Goal: Task Accomplishment & Management: Manage account settings

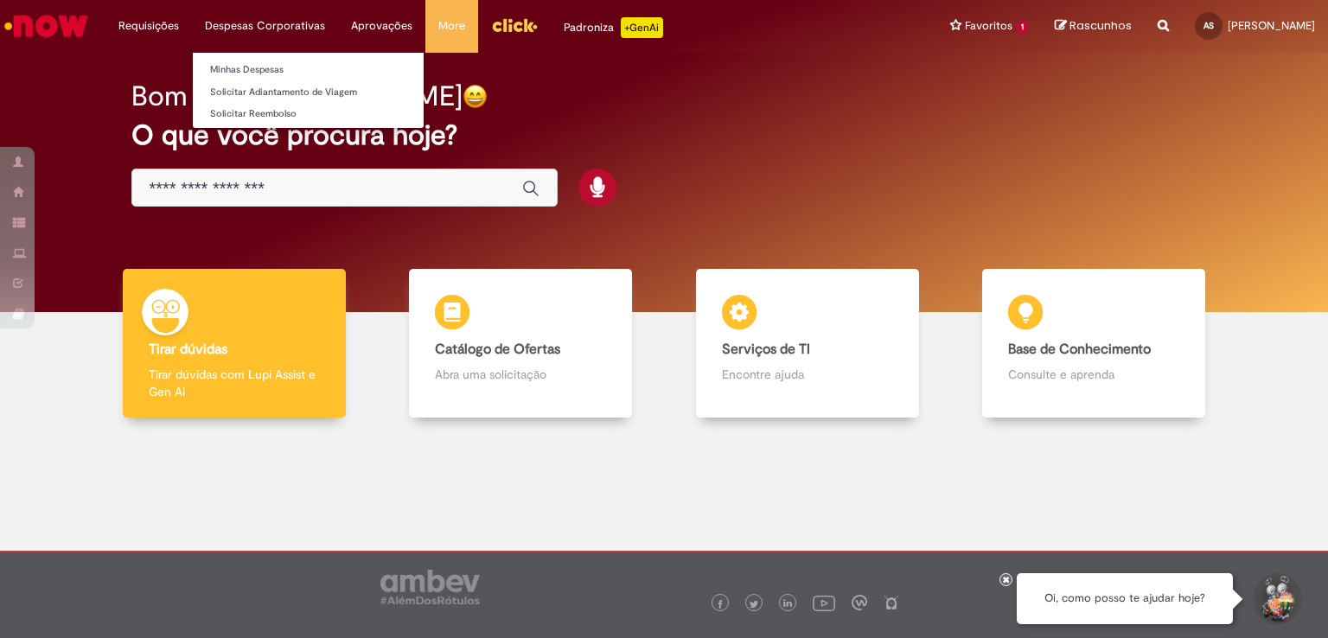
click at [251, 26] on li "Despesas Corporativas Minhas Despesas Solicitar Adiantamento de Viagem Solicita…" at bounding box center [265, 26] width 146 height 52
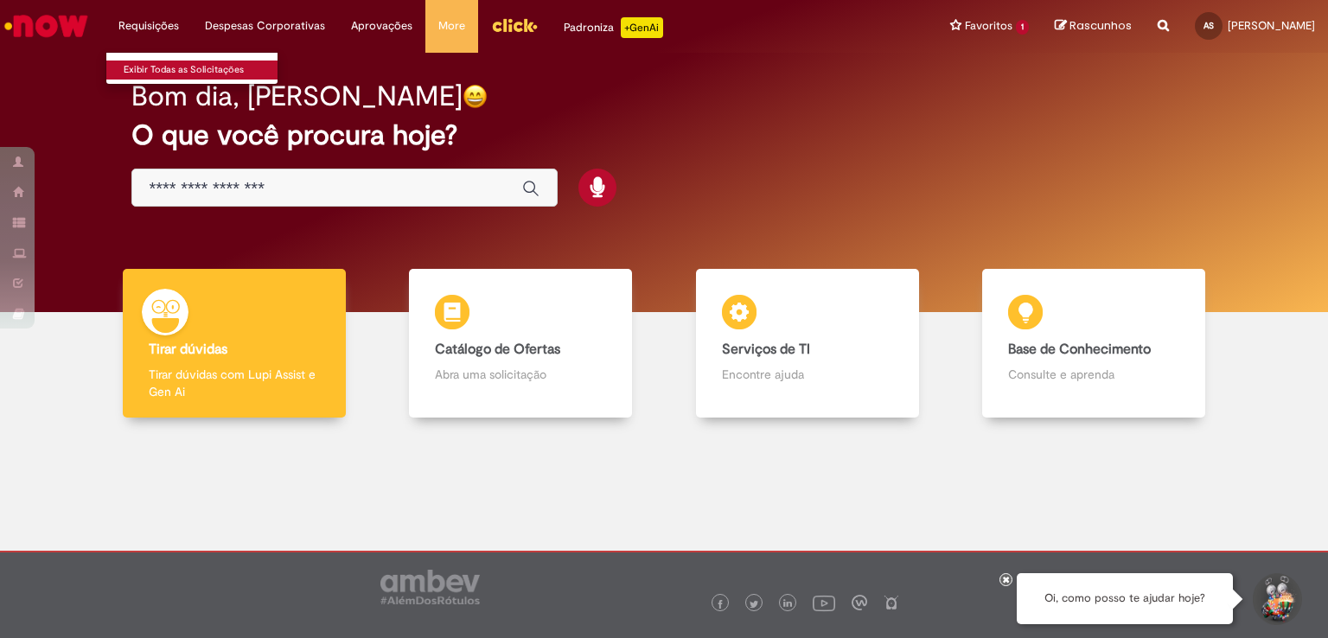
click at [149, 70] on link "Exibir Todas as Solicitações" at bounding box center [201, 70] width 190 height 19
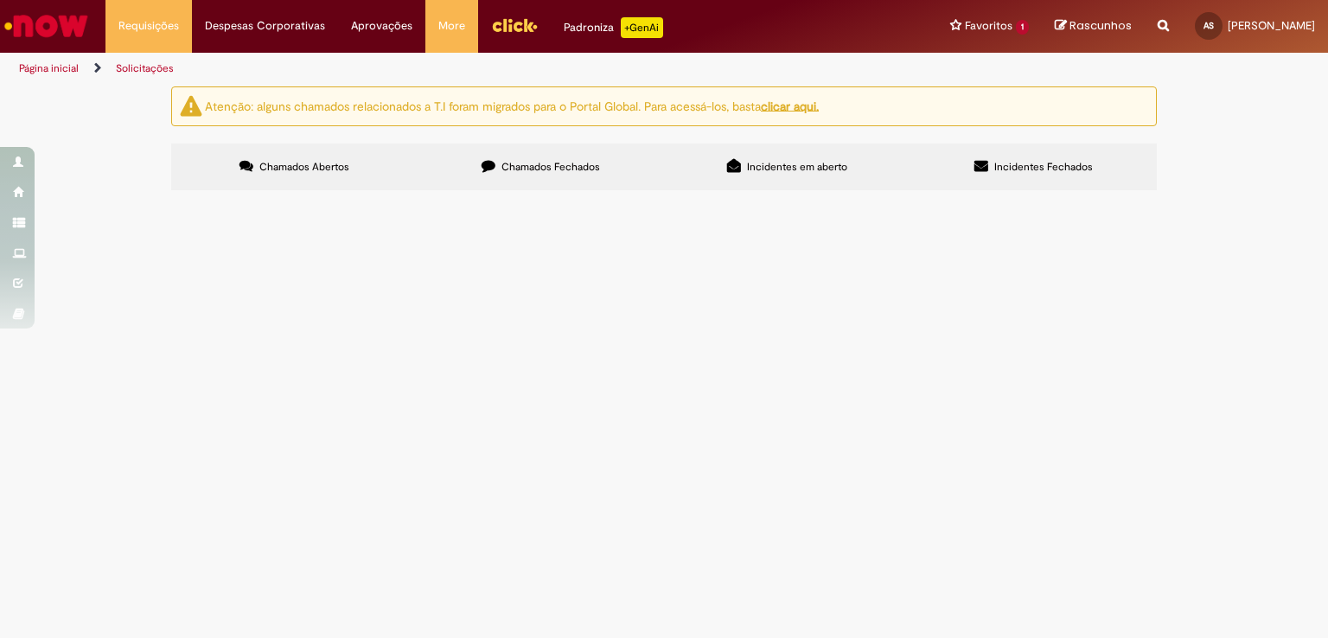
click at [821, 169] on span "Incidentes em aberto" at bounding box center [797, 167] width 100 height 14
click at [992, 170] on label "Incidentes Fechados" at bounding box center [1033, 166] width 246 height 47
click at [557, 160] on span "Chamados Fechados" at bounding box center [550, 167] width 99 height 14
click at [279, 171] on span "Chamados Abertos" at bounding box center [304, 167] width 90 height 14
click at [1154, 32] on div "Reportar problema Artigos Não encontrou base de conhecimento Catálogo Não foram…" at bounding box center [1162, 26] width 37 height 53
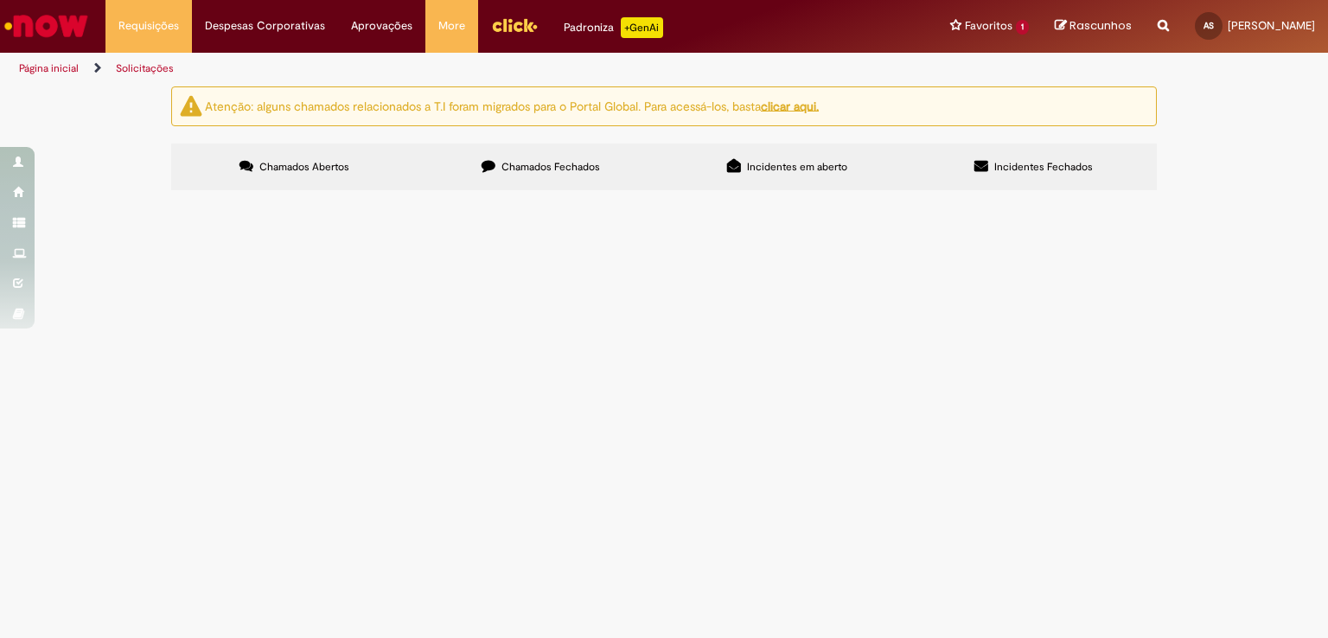
click at [1159, 29] on icon "Search from all sources" at bounding box center [1162, 15] width 11 height 31
click at [1113, 35] on input "text" at bounding box center [1129, 26] width 80 height 29
paste input "*********"
type input "*********"
click at [1061, 32] on button "Pesquisar" at bounding box center [1073, 26] width 34 height 29
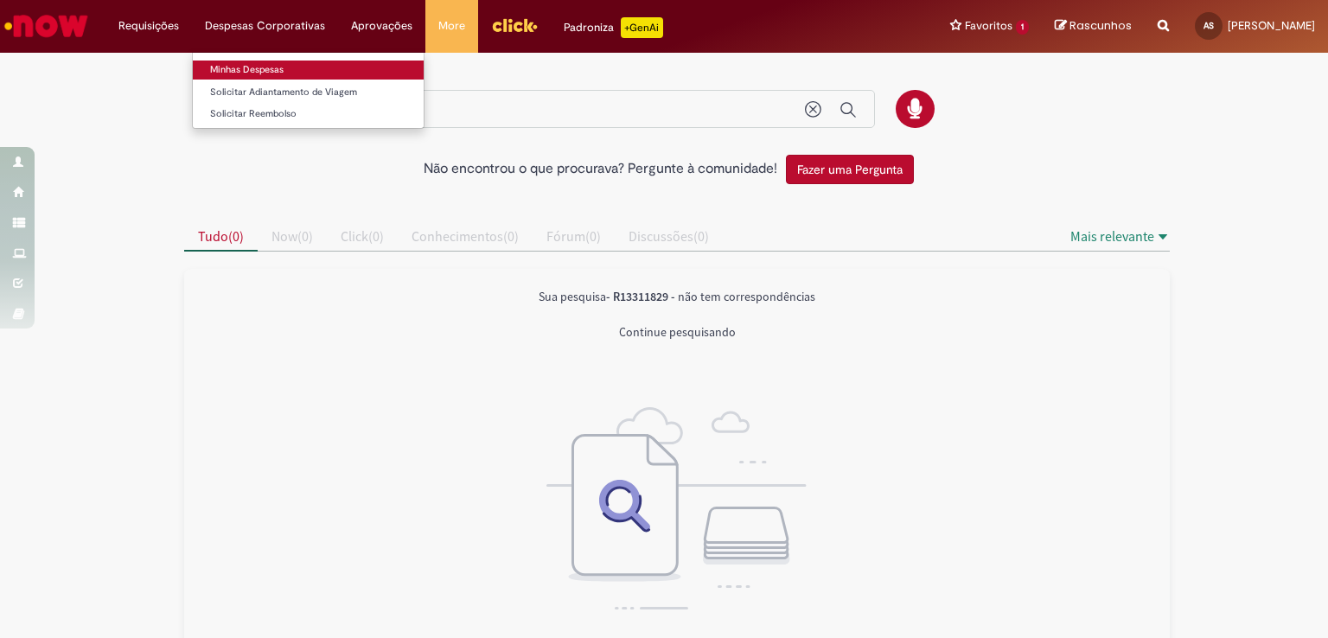
click at [239, 74] on link "Minhas Despesas" at bounding box center [308, 70] width 231 height 19
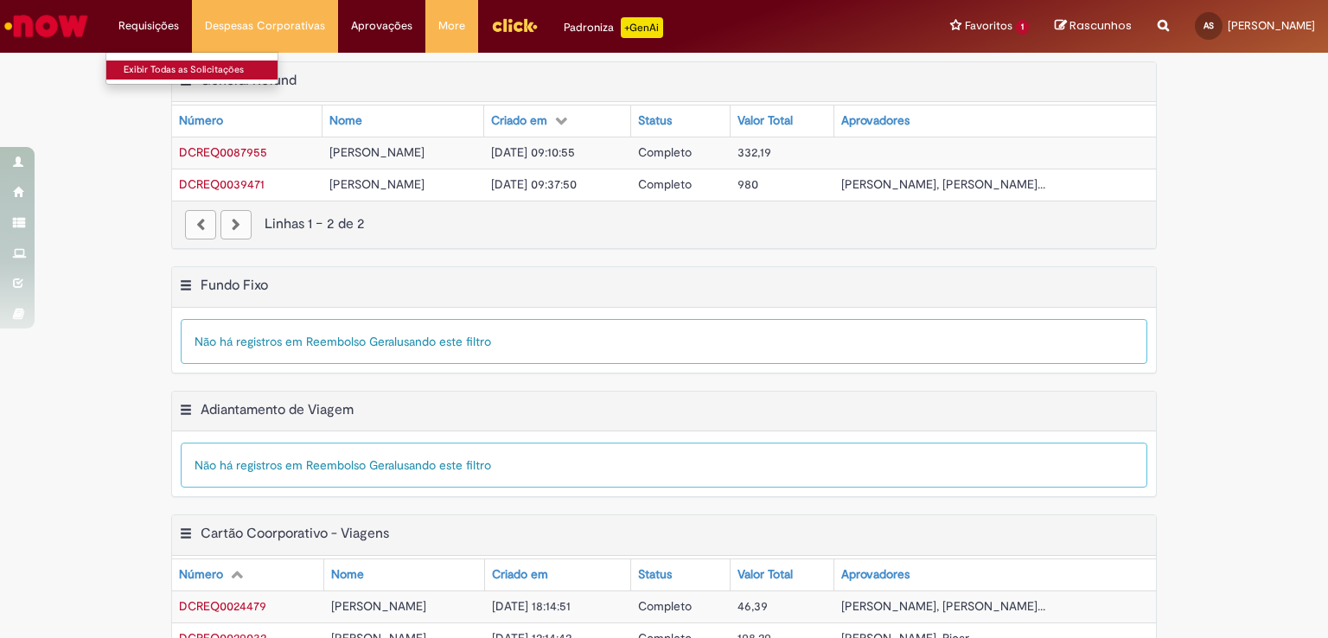
click at [151, 73] on link "Exibir Todas as Solicitações" at bounding box center [201, 70] width 190 height 19
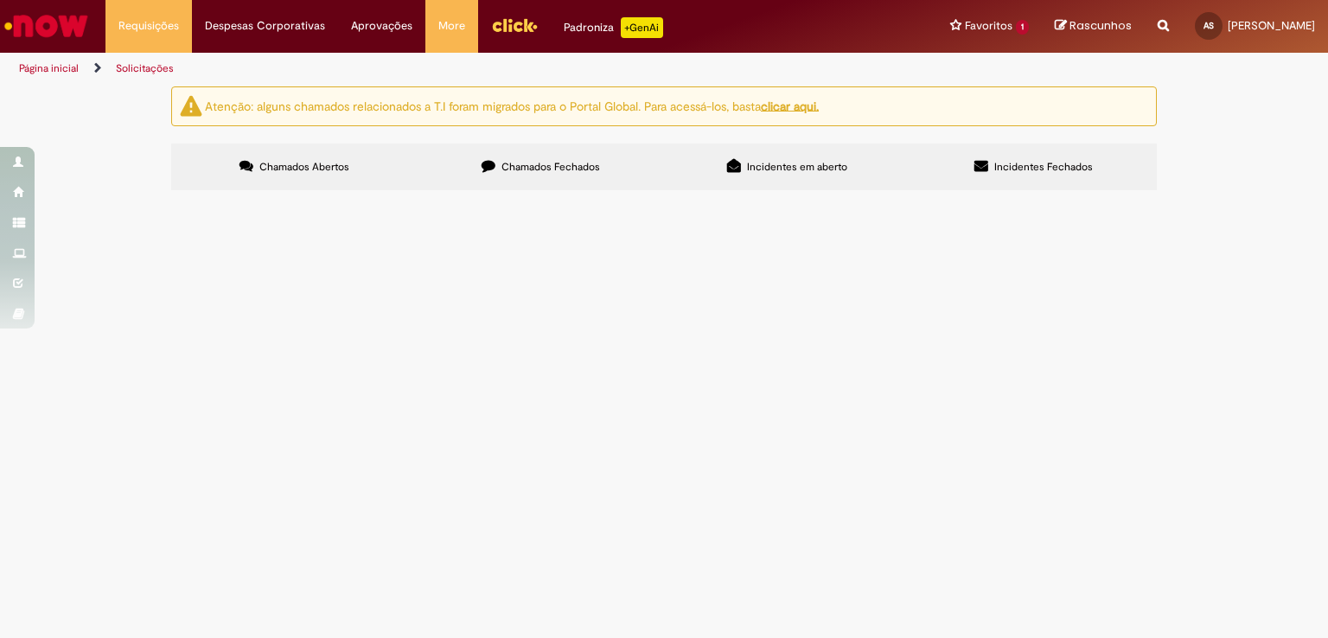
click at [564, 173] on span "Chamados Fechados" at bounding box center [550, 167] width 99 height 14
click at [0, 0] on img "recolher o estado da solicitação" at bounding box center [0, 0] width 0 height 0
